Goal: Task Accomplishment & Management: Use online tool/utility

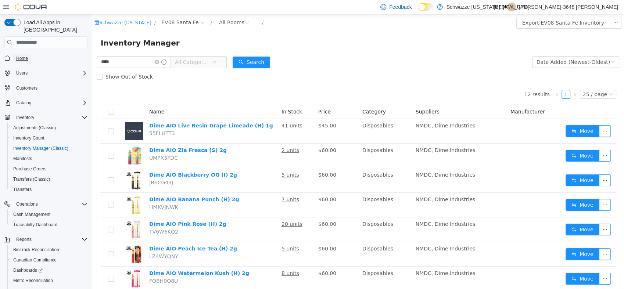
scroll to position [64, 0]
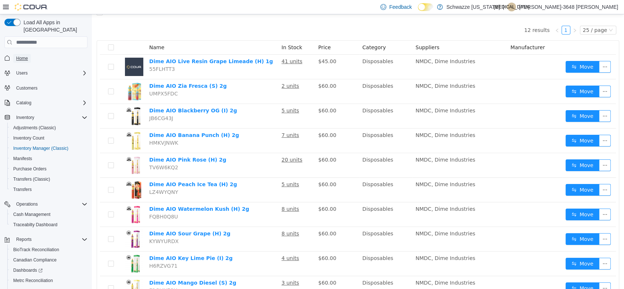
click at [29, 54] on link "Home" at bounding box center [22, 58] width 18 height 9
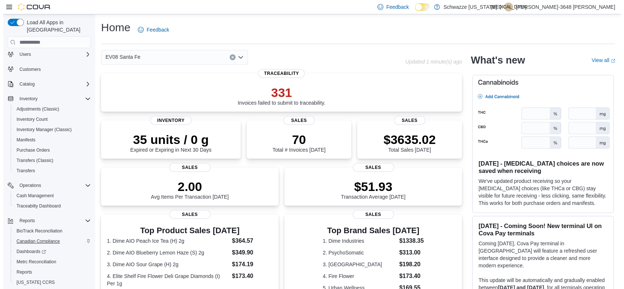
scroll to position [33, 0]
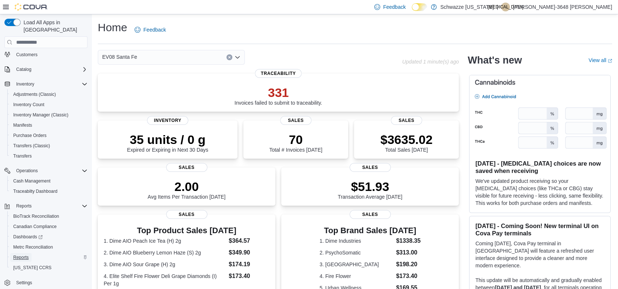
click at [15, 255] on span "Reports" at bounding box center [20, 258] width 15 height 6
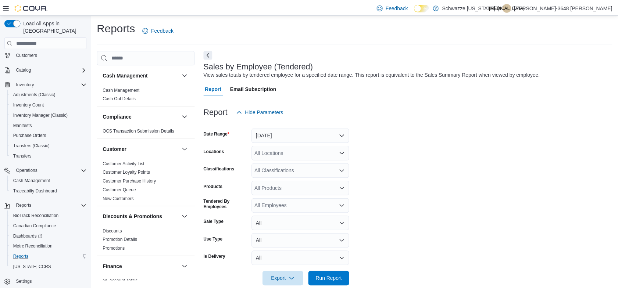
scroll to position [13, 0]
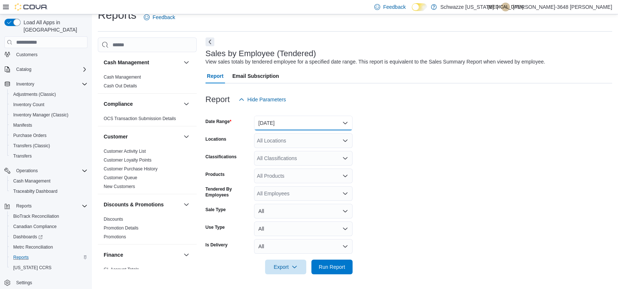
click at [301, 121] on button "[DATE]" at bounding box center [303, 123] width 99 height 15
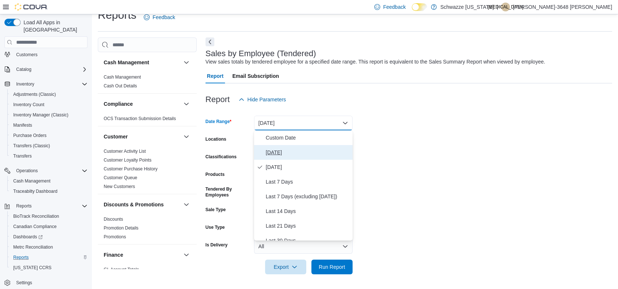
click at [280, 151] on span "[DATE]" at bounding box center [308, 152] width 84 height 9
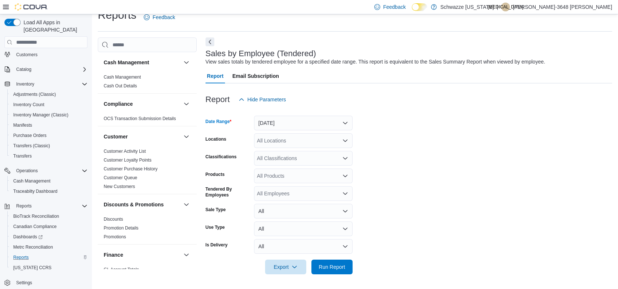
click at [311, 141] on div "All Locations" at bounding box center [303, 140] width 99 height 15
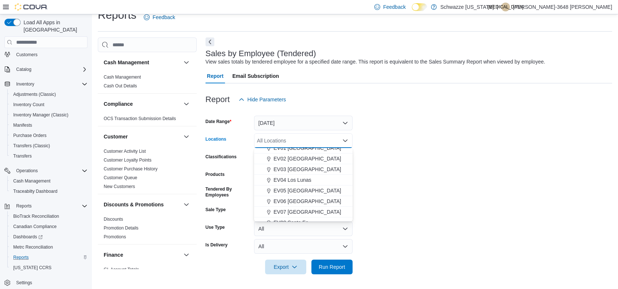
scroll to position [41, 0]
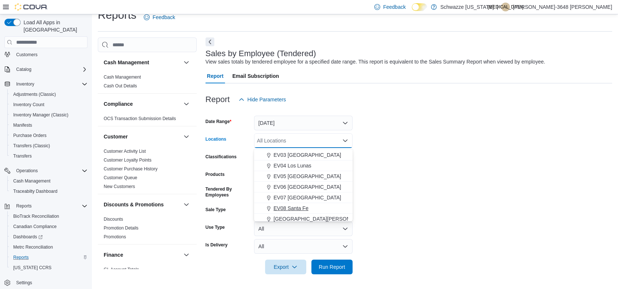
click at [294, 206] on span "EV08 Santa Fe" at bounding box center [291, 208] width 35 height 7
click at [480, 156] on form "Date Range [DATE] Locations EV08 [GEOGRAPHIC_DATA] Combo box. Selected. EV08 [G…" at bounding box center [409, 191] width 407 height 168
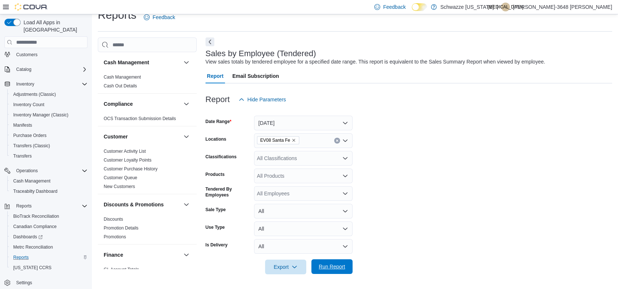
click at [350, 265] on button "Run Report" at bounding box center [331, 267] width 41 height 15
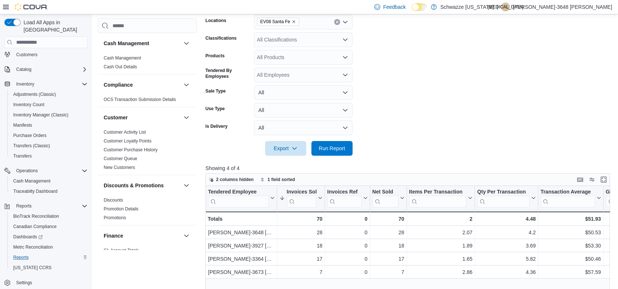
scroll to position [217, 0]
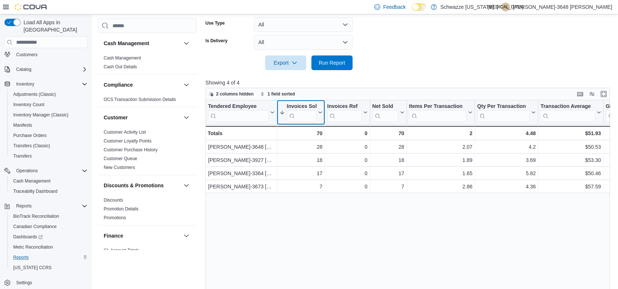
click at [321, 109] on button "Invoices Sold" at bounding box center [300, 112] width 43 height 19
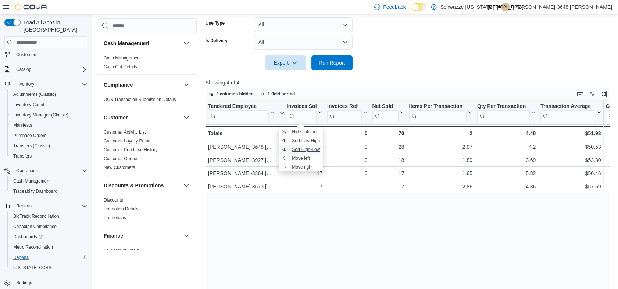
click at [314, 148] on span "Sort High-Low" at bounding box center [306, 150] width 28 height 6
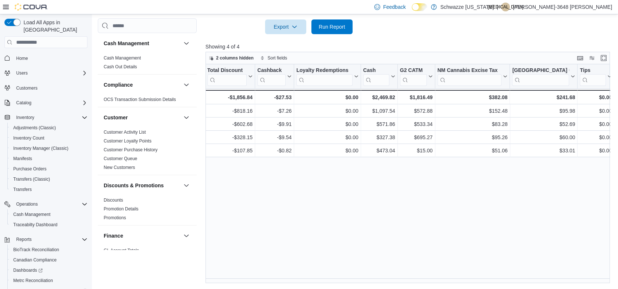
scroll to position [0, 0]
click at [26, 56] on span "Home" at bounding box center [22, 59] width 12 height 6
